Goal: Go to known website: Access a specific website the user already knows

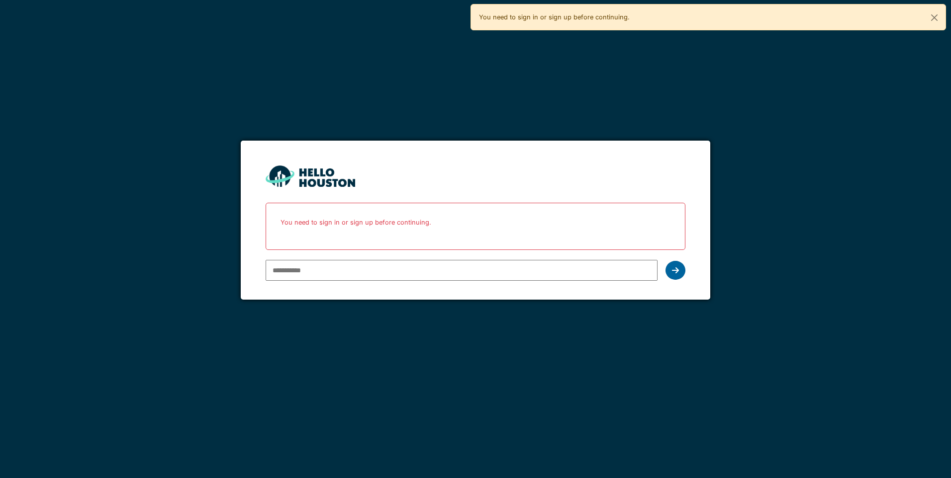
type input "**********"
click at [673, 269] on icon at bounding box center [675, 271] width 7 height 8
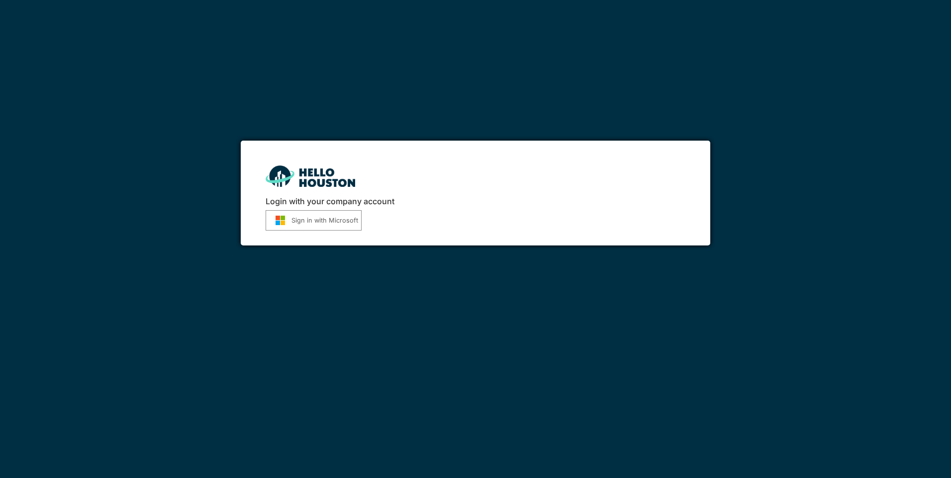
click at [296, 223] on button "Sign in with Microsoft" at bounding box center [314, 220] width 96 height 20
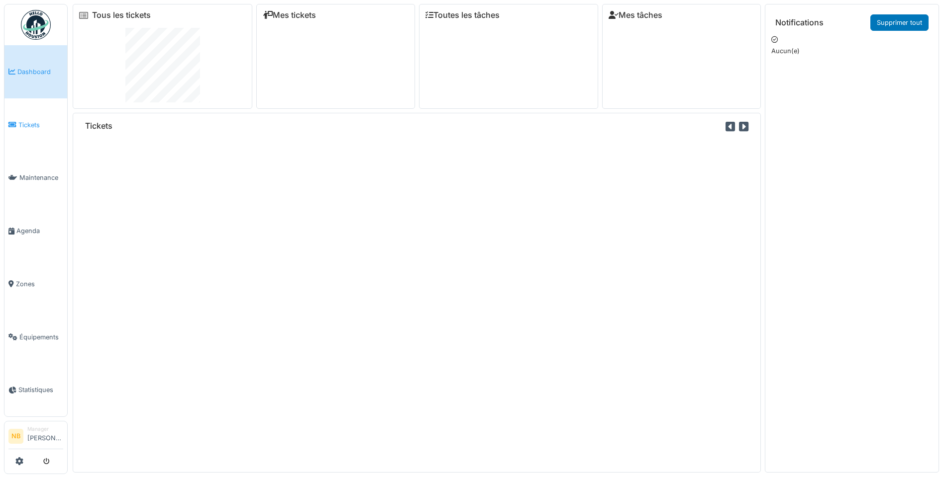
click at [23, 130] on link "Tickets" at bounding box center [35, 124] width 63 height 53
